Goal: Task Accomplishment & Management: Use online tool/utility

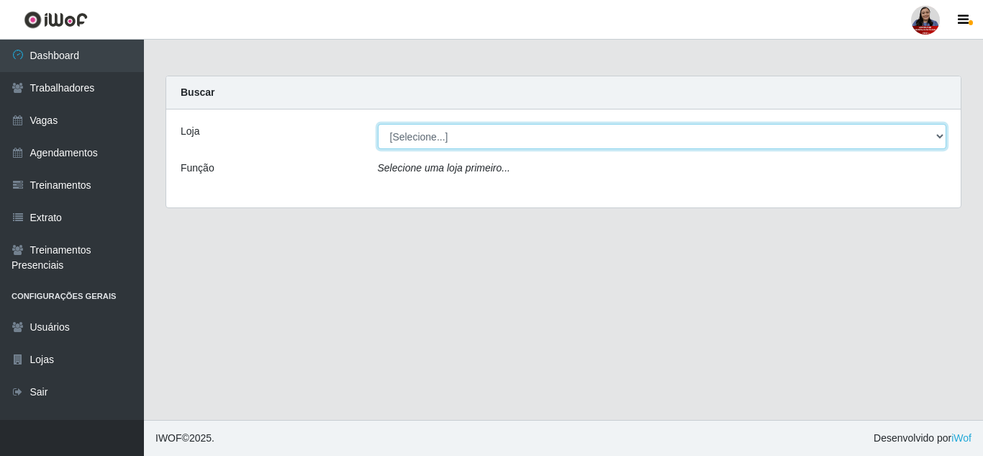
click at [412, 137] on select "[Selecione...] Hiper Queiroz - [GEOGRAPHIC_DATA] Hiper Queiroz - Boa Vista Hipe…" at bounding box center [662, 136] width 569 height 25
select select "465"
click at [378, 124] on select "[Selecione...] Hiper Queiroz - [GEOGRAPHIC_DATA] Hiper Queiroz - Boa Vista Hipe…" at bounding box center [662, 136] width 569 height 25
click at [481, 140] on select "[Selecione...] Hiper Queiroz - [GEOGRAPHIC_DATA] Hiper Queiroz - Boa Vista Hipe…" at bounding box center [662, 136] width 569 height 25
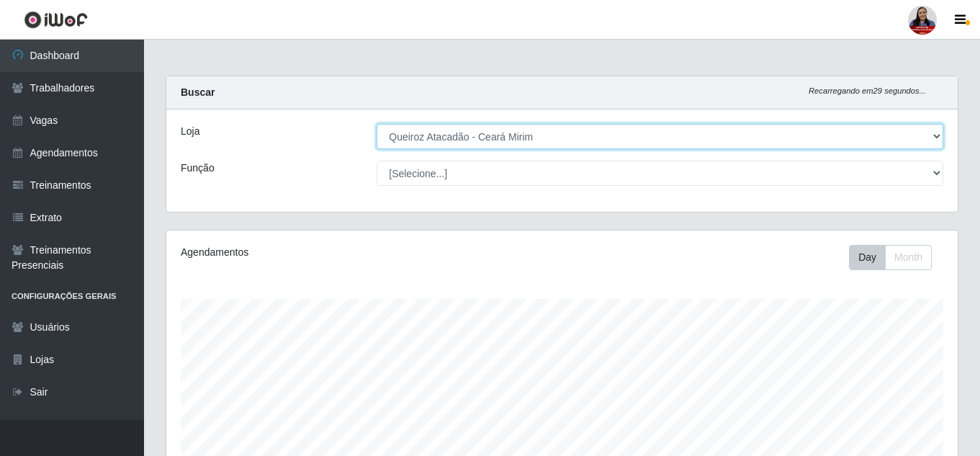
scroll to position [299, 791]
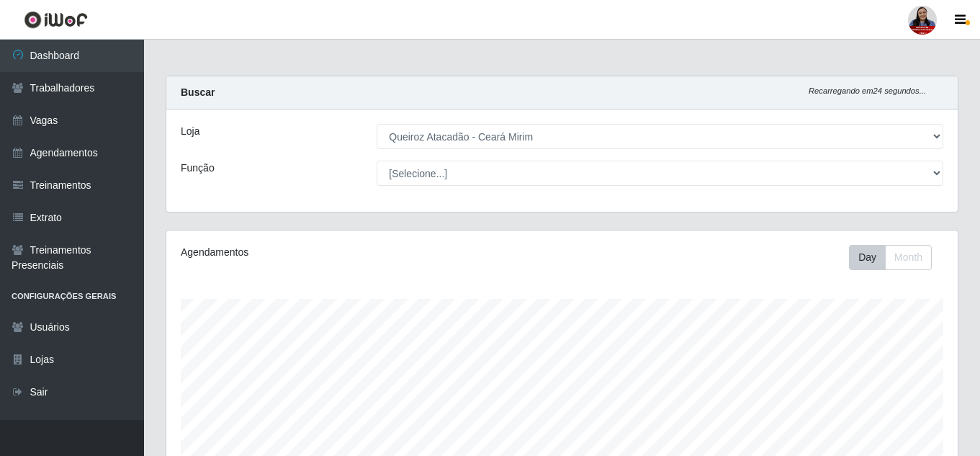
click at [347, 92] on div "Buscar Recarregando em 24 segundos..." at bounding box center [561, 92] width 791 height 33
